Goal: Find specific page/section: Find specific page/section

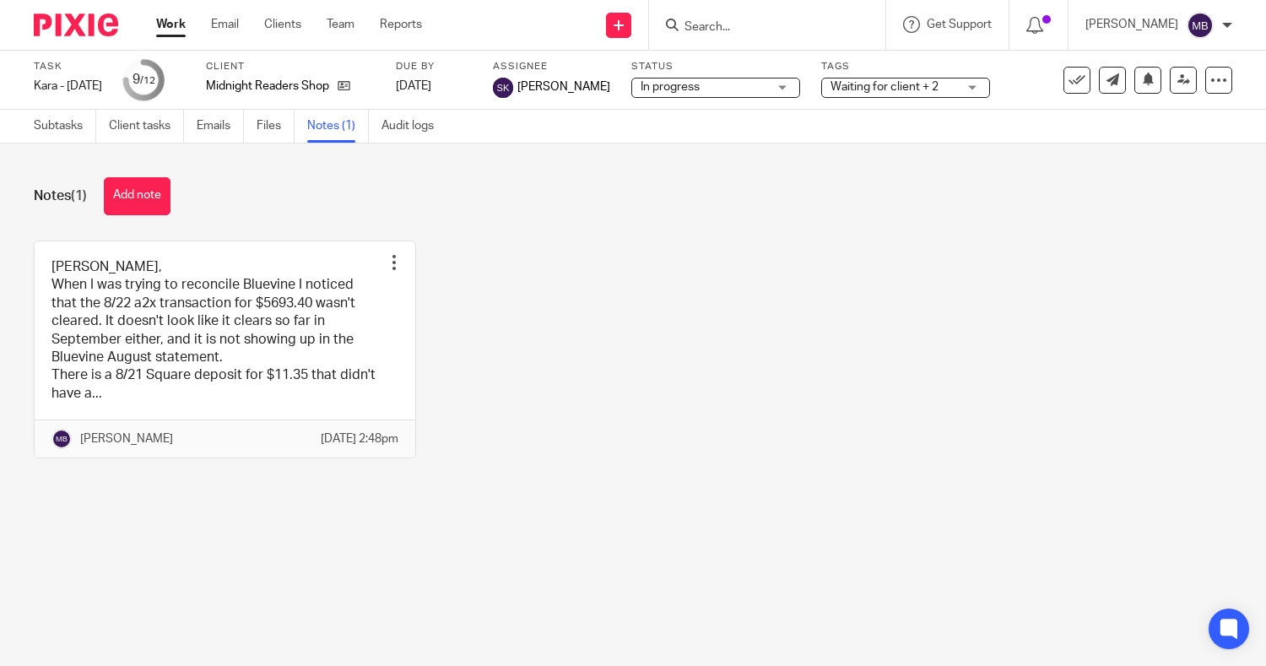
click at [773, 35] on form at bounding box center [773, 24] width 180 height 21
click at [772, 34] on form at bounding box center [773, 24] width 180 height 21
click at [772, 34] on input "Search" at bounding box center [759, 27] width 152 height 15
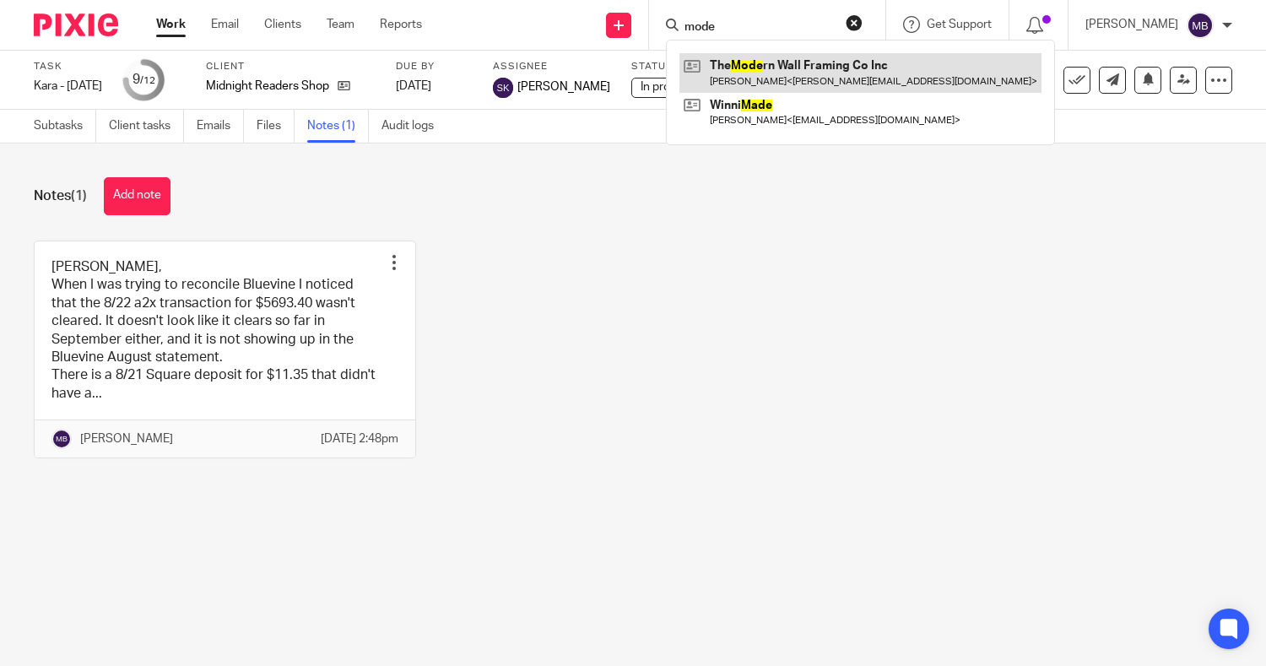
type input "mode"
click at [747, 73] on link at bounding box center [861, 72] width 362 height 39
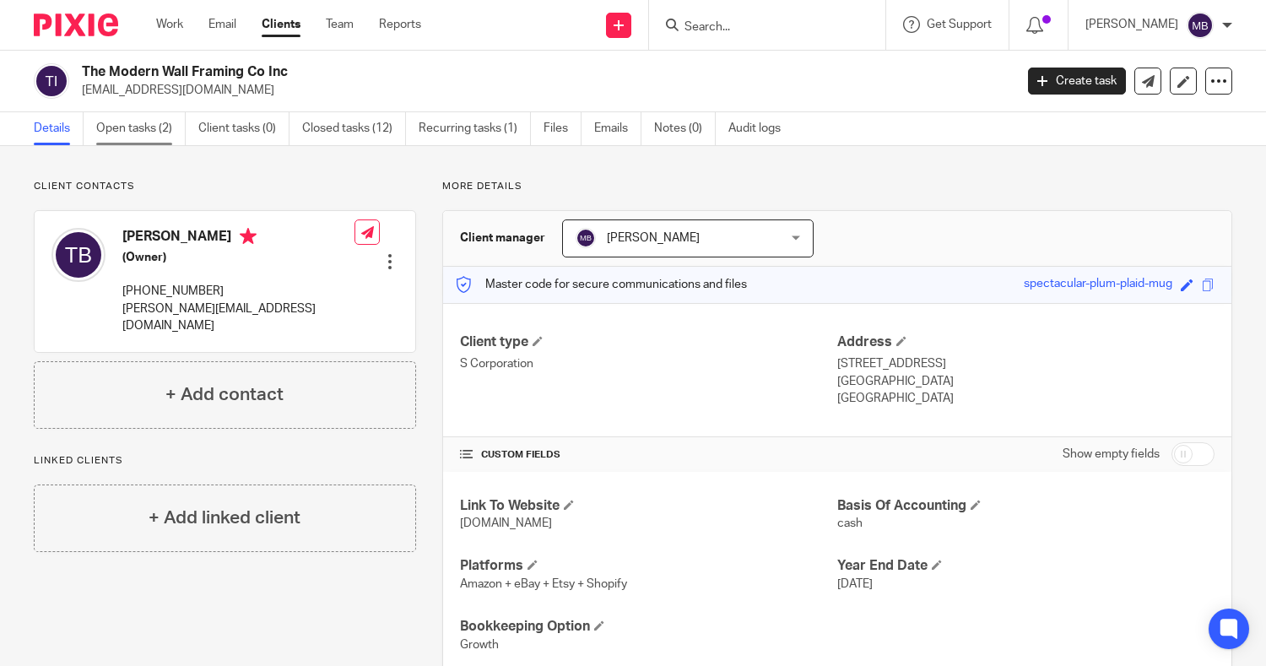
click at [146, 127] on link "Open tasks (2)" at bounding box center [140, 128] width 89 height 33
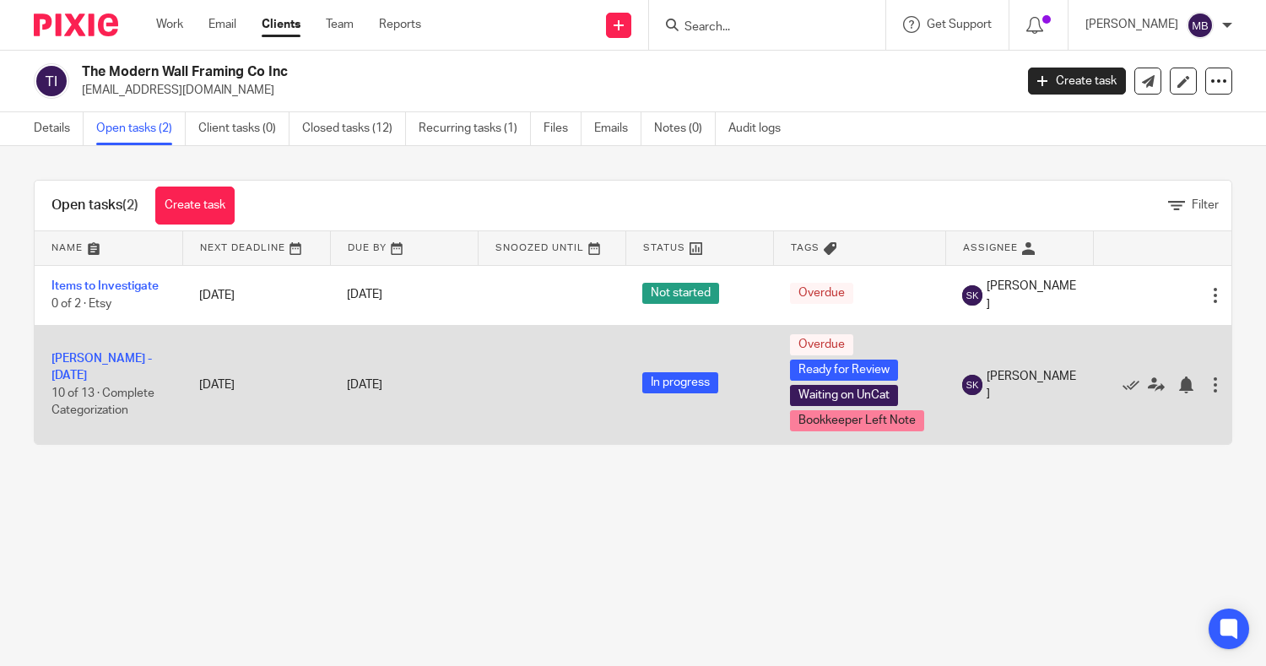
click at [100, 387] on span "10 of 13 · Complete Categorization" at bounding box center [102, 402] width 103 height 30
click at [91, 363] on link "[PERSON_NAME] - [DATE]" at bounding box center [101, 367] width 100 height 29
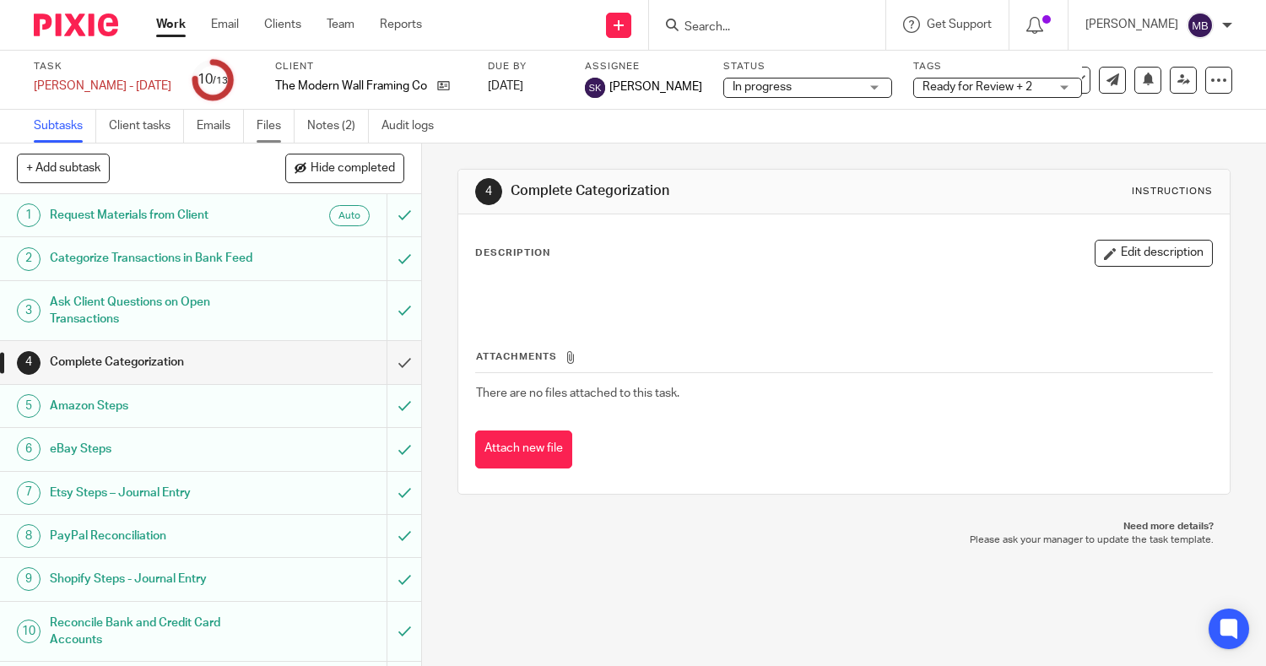
click at [268, 128] on link "Files" at bounding box center [276, 126] width 38 height 33
